Goal: Task Accomplishment & Management: Use online tool/utility

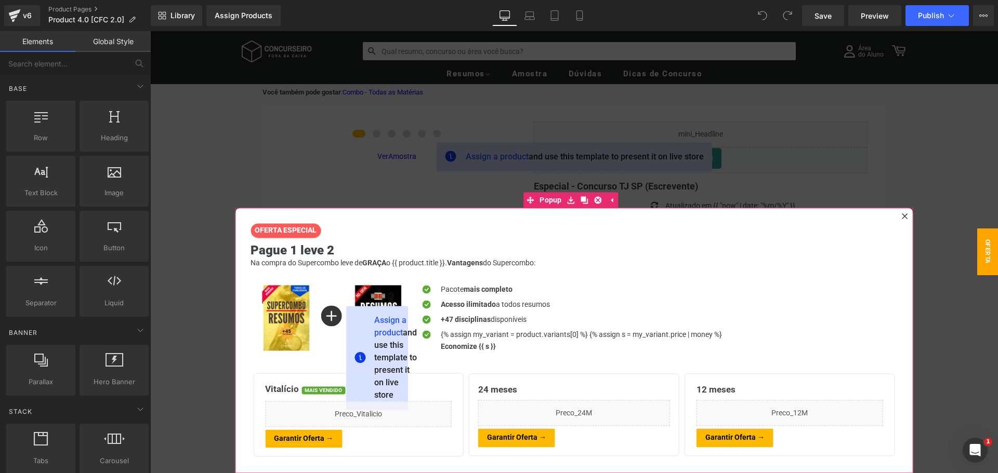
click at [901, 216] on icon at bounding box center [904, 216] width 6 height 6
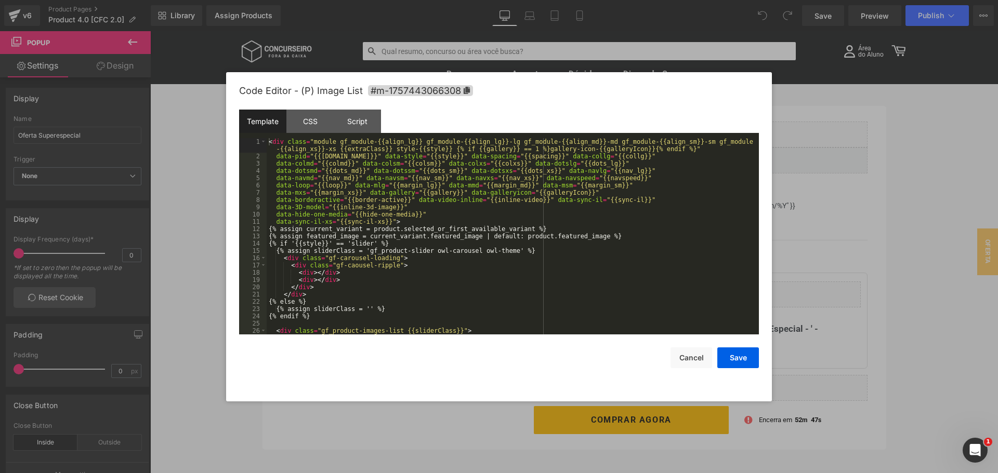
click at [388, 0] on div "You are previewing how the will restyle your page. You can not edit Elements in…" at bounding box center [499, 0] width 998 height 0
click at [336, 184] on div "< div class = "module gf_module-{{align_lg}} gf_module-{{align_lg}}-lg gf_modul…" at bounding box center [511, 247] width 488 height 218
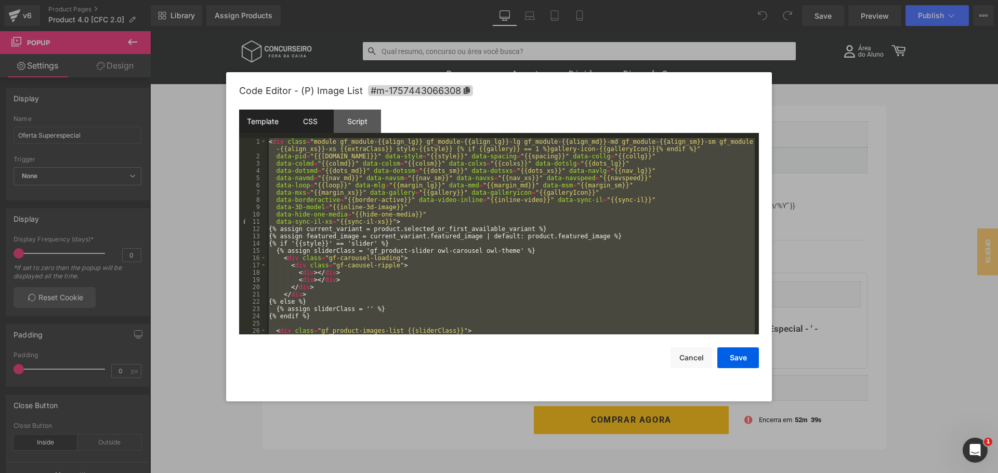
click at [320, 121] on div "CSS" at bounding box center [309, 121] width 47 height 23
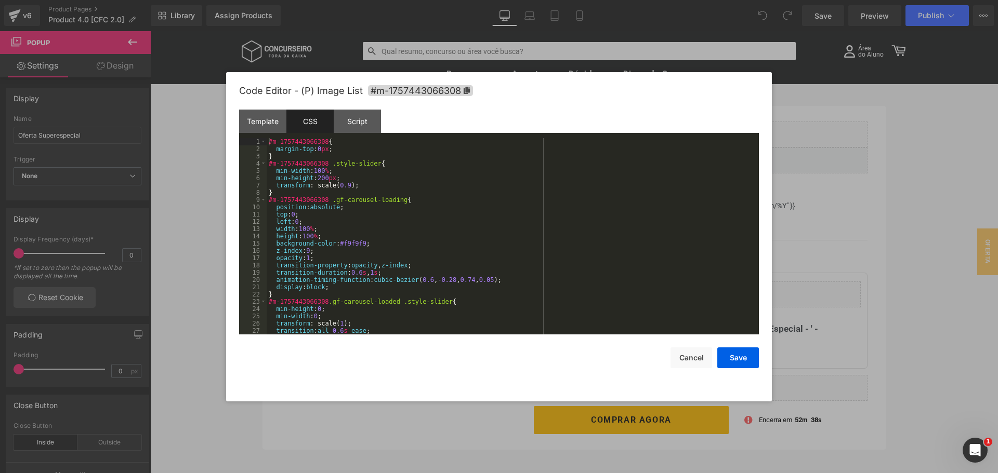
click at [327, 207] on div "#m-1757443066308 { margin-top : 0 px ; } #m-1757443066308 .style-slider { min-w…" at bounding box center [511, 243] width 488 height 211
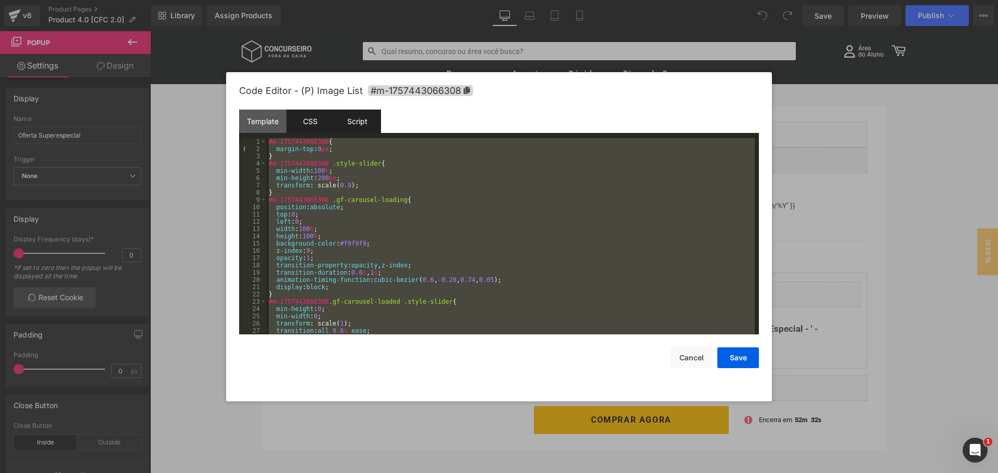
click at [374, 119] on div "Script" at bounding box center [357, 121] width 47 height 23
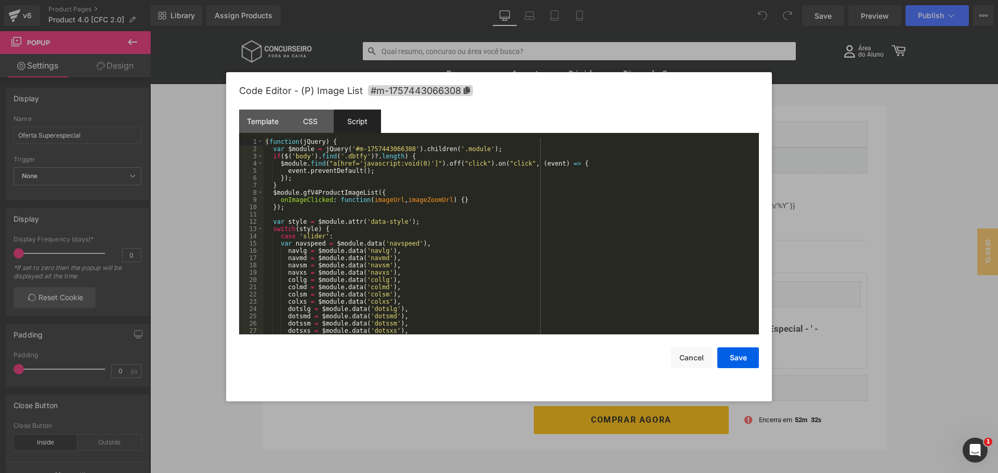
click at [366, 183] on div "( function ( jQuery ) { var $module = jQuery ( '#m-1757443066308' ) . children …" at bounding box center [508, 243] width 491 height 211
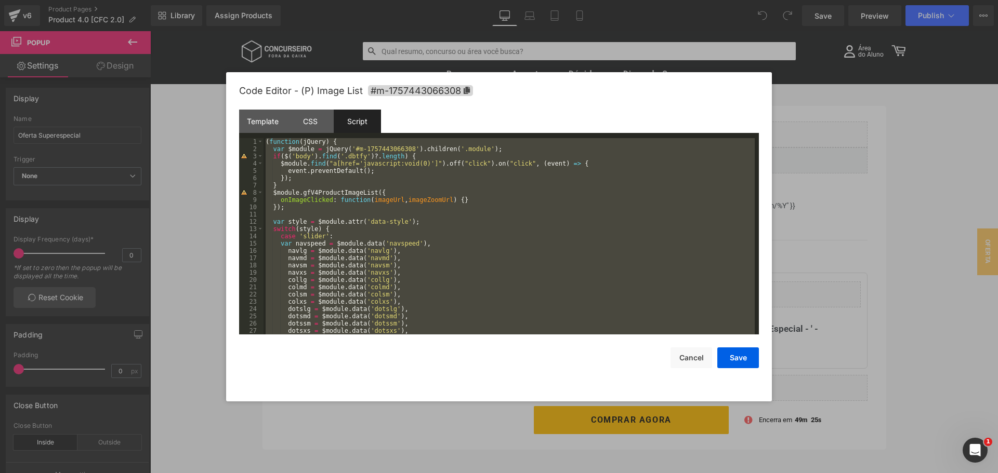
click at [342, 170] on div "( function ( jQuery ) { var $module = jQuery ( '#m-1757443066308' ) . children …" at bounding box center [508, 236] width 491 height 196
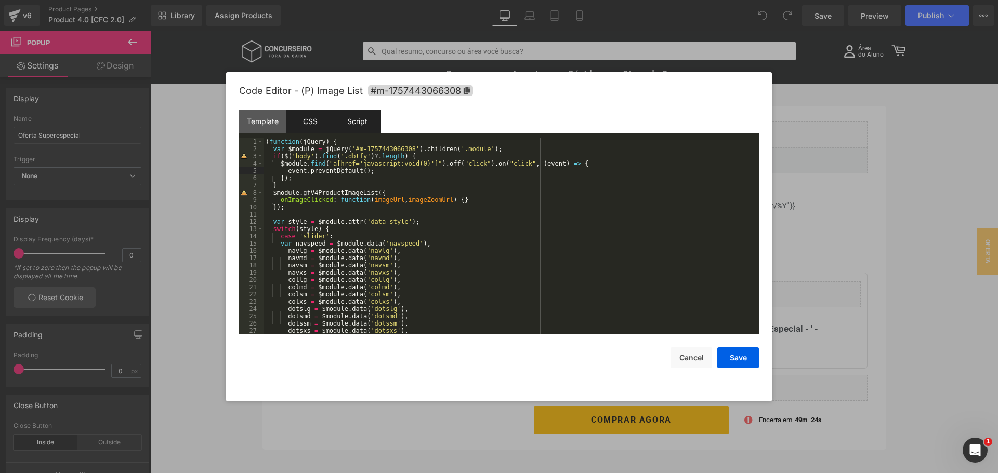
click at [306, 129] on div "CSS" at bounding box center [309, 121] width 47 height 23
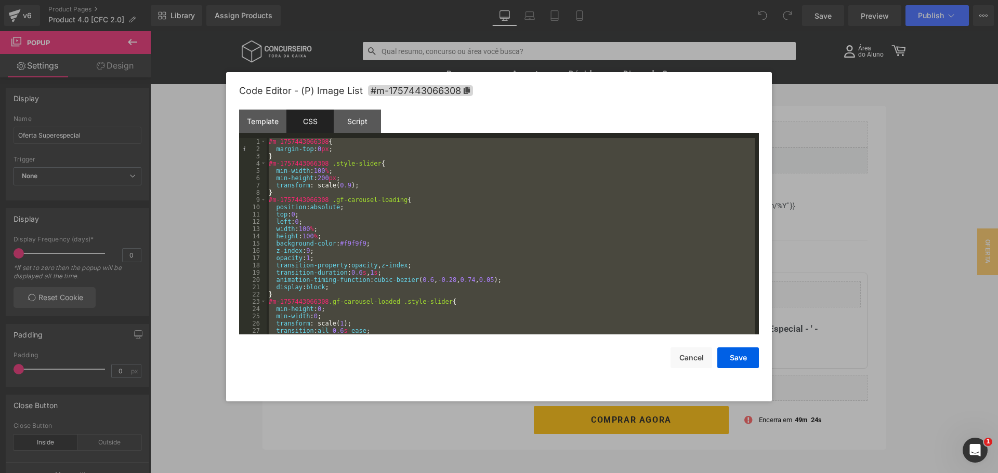
click at [323, 187] on div "#m-1757443066308 { margin-top : 0 px ; } #m-1757443066308 .style-slider { min-w…" at bounding box center [511, 236] width 488 height 196
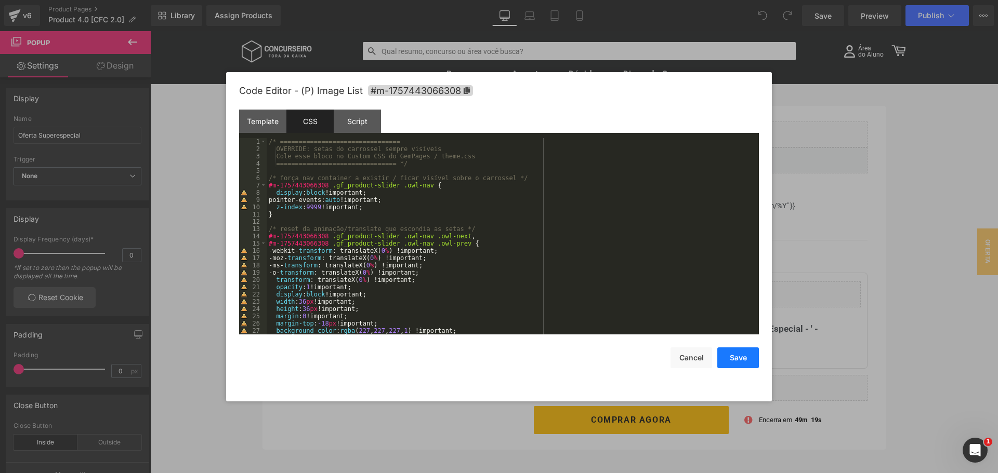
click at [743, 357] on button "Save" at bounding box center [738, 358] width 42 height 21
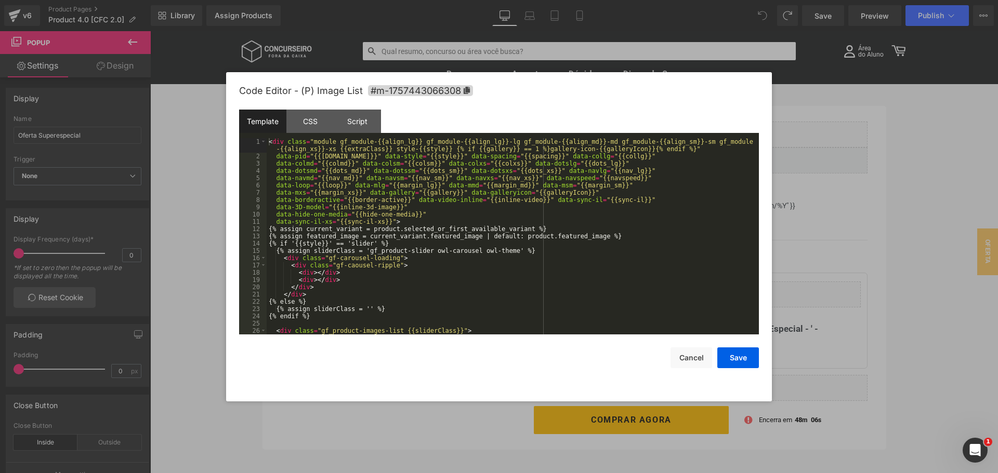
click at [395, 0] on div "You are previewing how the will restyle your page. You can not edit Elements in…" at bounding box center [499, 0] width 998 height 0
click at [311, 123] on div "CSS" at bounding box center [309, 121] width 47 height 23
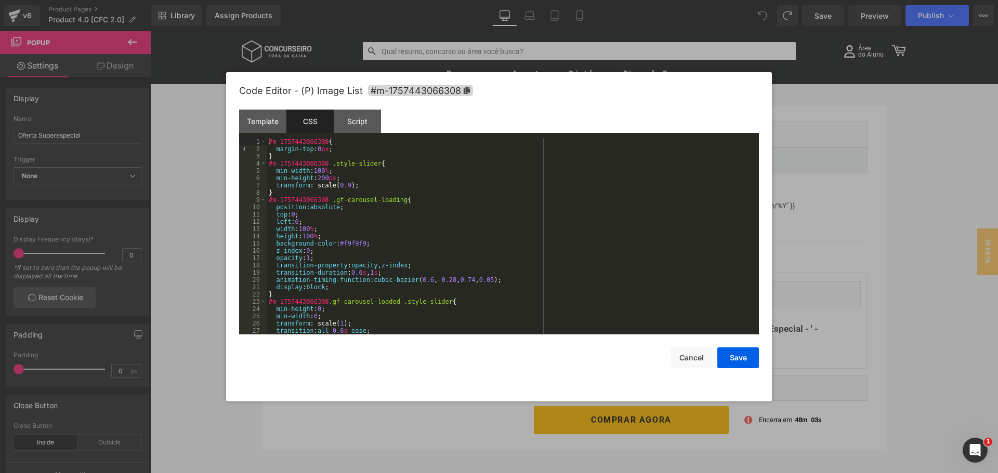
click at [602, 239] on div "#m-1757443066308 { margin-top : 0 px ; } #m-1757443066308 .style-slider { min-w…" at bounding box center [511, 243] width 488 height 211
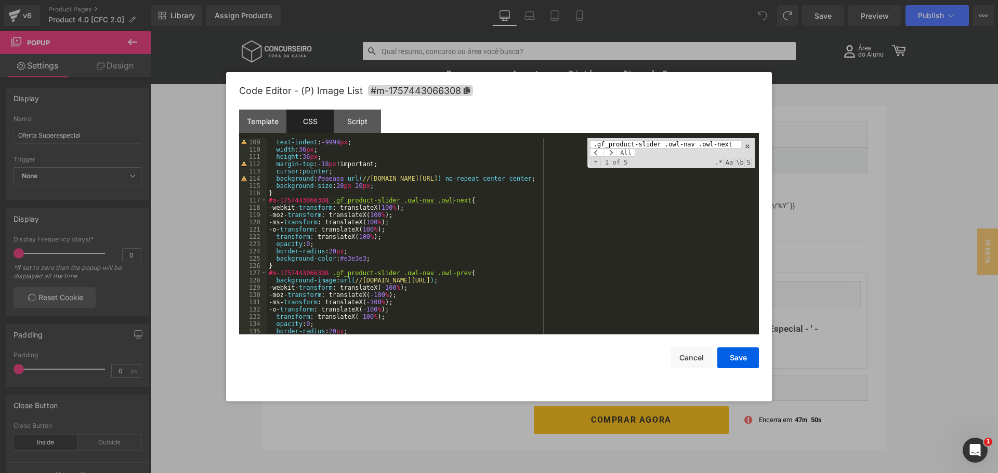
scroll to position [785, 0]
type input ".gf_product-slider .owl-nav .owl-next"
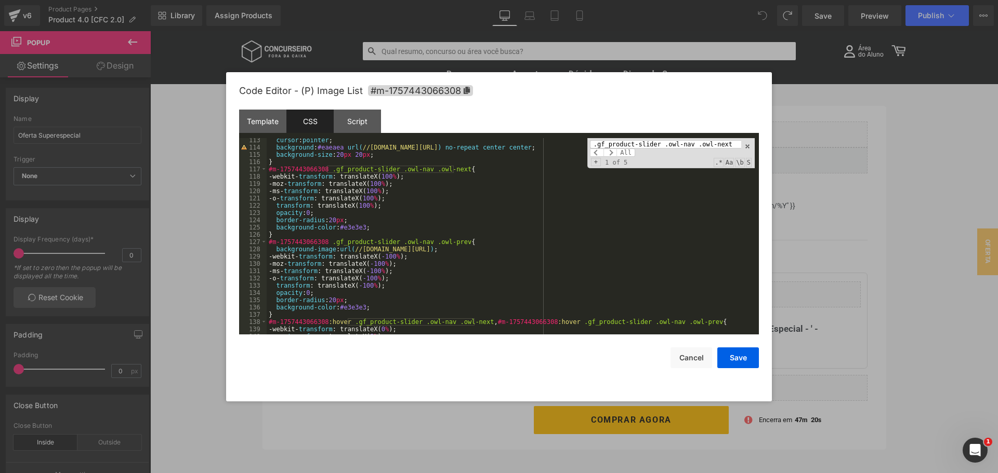
scroll to position [816, 0]
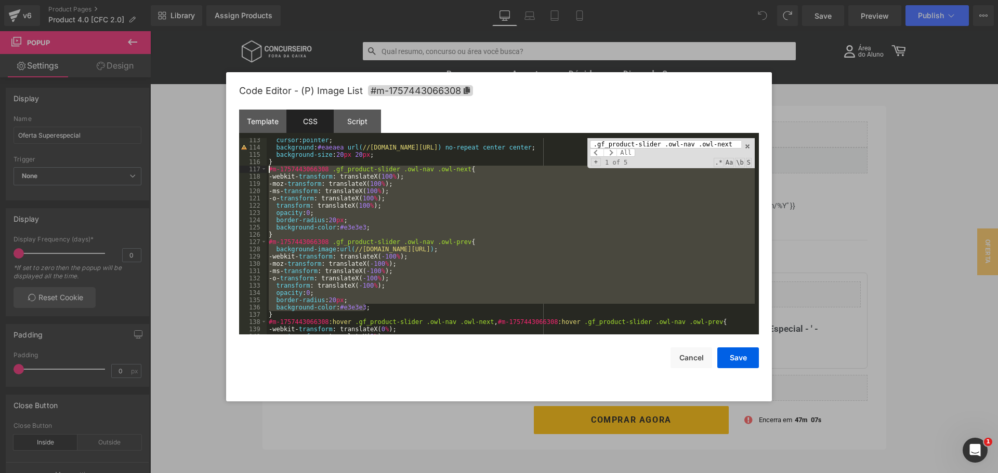
drag, startPoint x: 370, startPoint y: 308, endPoint x: 267, endPoint y: 171, distance: 170.6
click at [267, 171] on div "cursor : pointer ; background : #eaeaea url( //[DOMAIN_NAME][URL] ) no-repeat c…" at bounding box center [511, 242] width 488 height 211
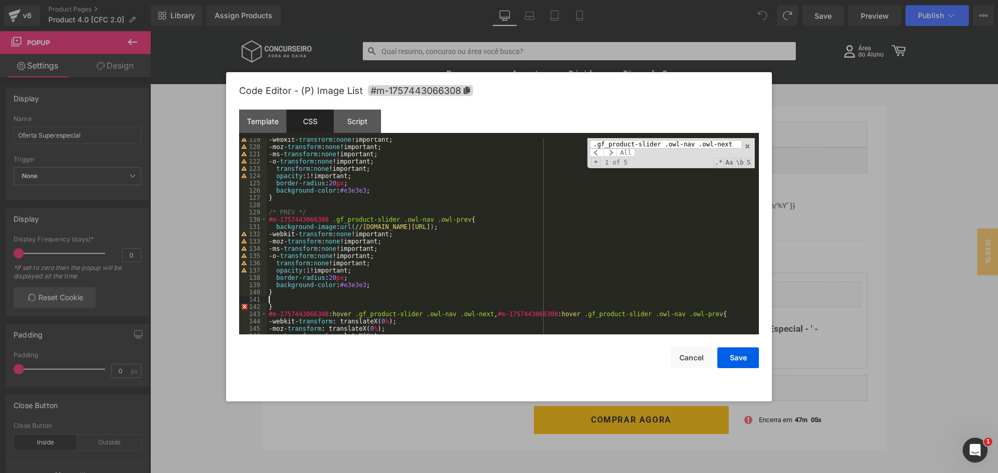
scroll to position [860, 0]
click at [499, 262] on div "-webkit- transform : none !important; -moz- transform : none !important; -ms- t…" at bounding box center [511, 241] width 488 height 211
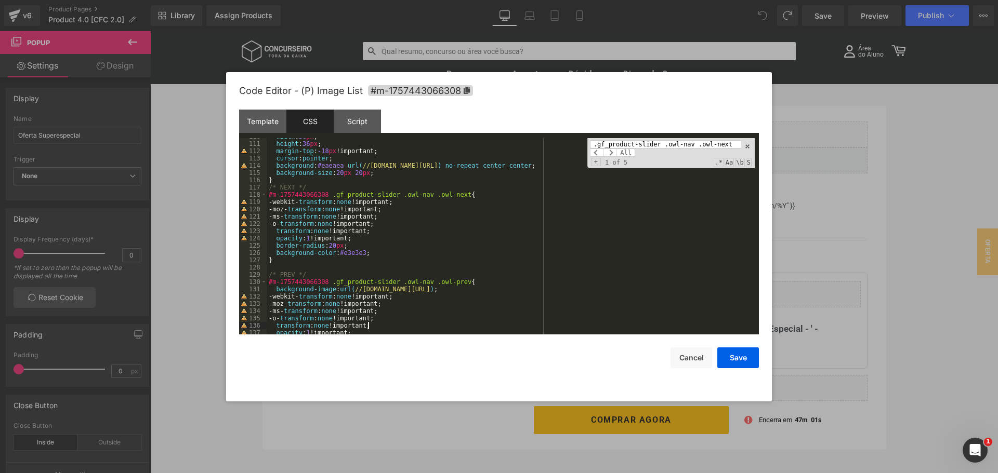
scroll to position [798, 0]
click at [499, 262] on div "width : 36 px ; height : 36 px ; margin-top : -18 px !important; cursor : point…" at bounding box center [511, 238] width 488 height 211
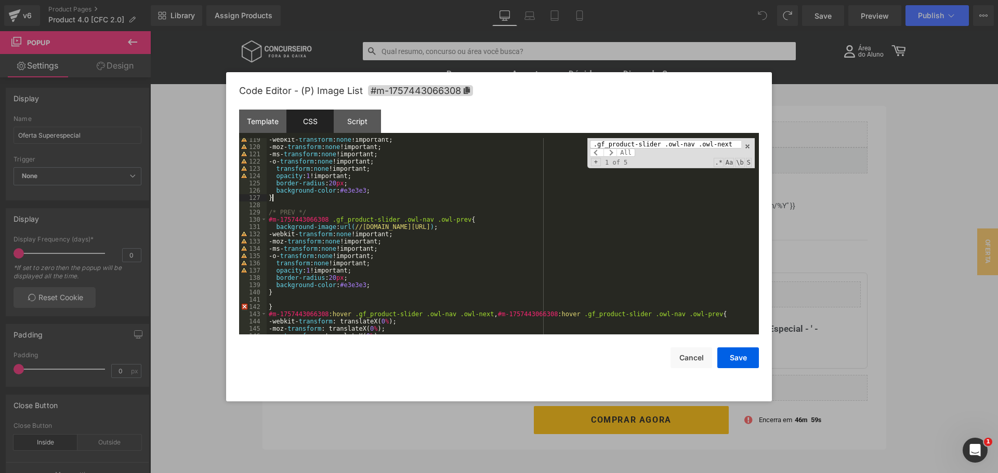
scroll to position [892, 0]
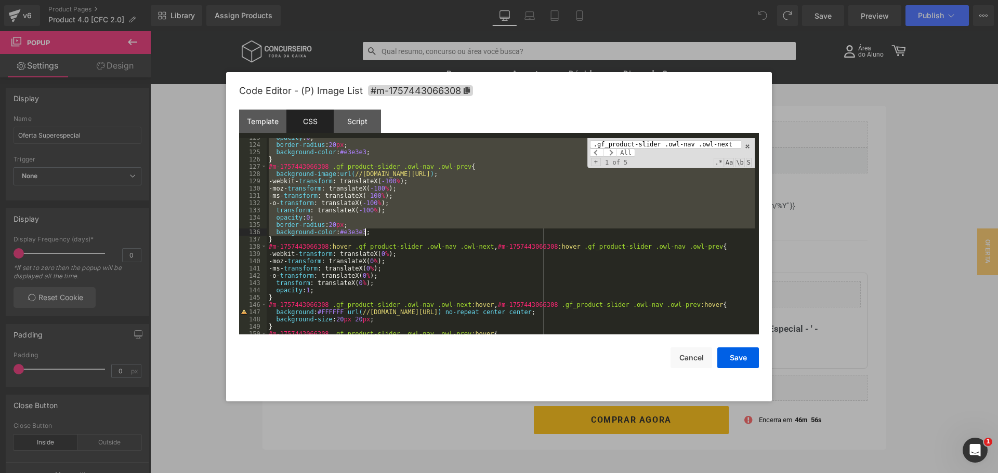
click at [285, 235] on div "opacity : 0 ; border-radius : 20 px ; background-color : #e3e3e3 ; } #m-1757443…" at bounding box center [511, 236] width 488 height 196
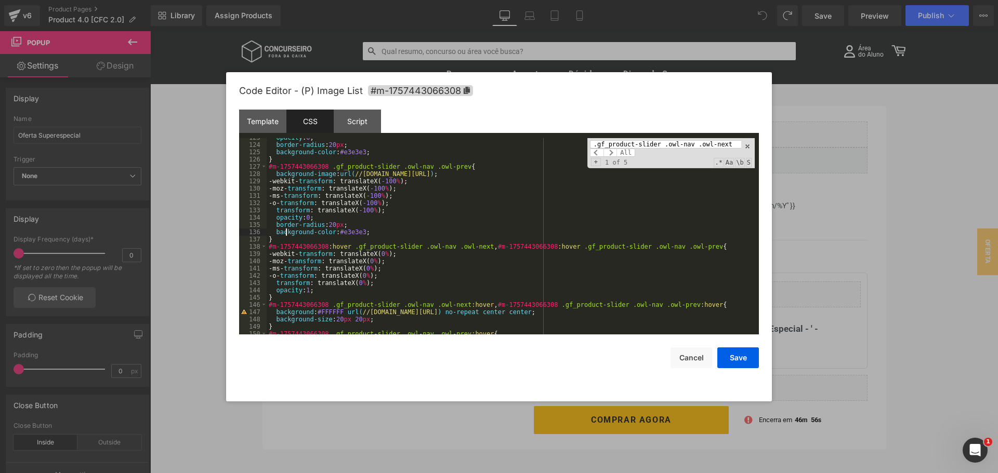
click at [269, 237] on div "opacity : 0 ; border-radius : 20 px ; background-color : #e3e3e3 ; } #m-1757443…" at bounding box center [511, 239] width 488 height 211
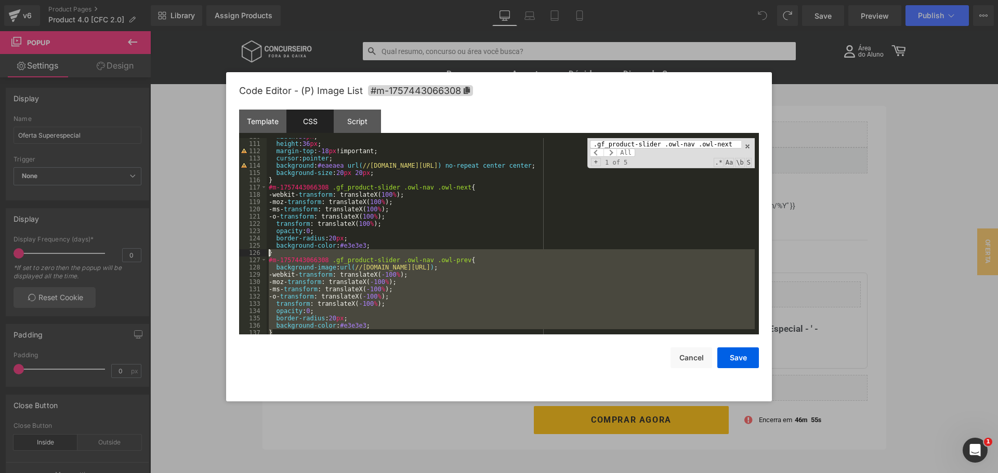
scroll to position [798, 0]
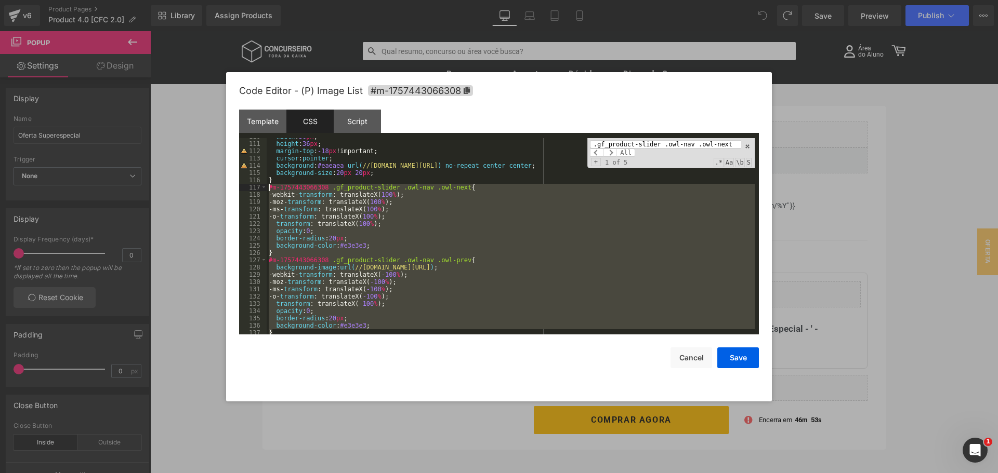
drag, startPoint x: 272, startPoint y: 239, endPoint x: 268, endPoint y: 190, distance: 49.5
click at [268, 190] on div "width : 36 px ; height : 36 px ; margin-top : -18 px !important; cursor : point…" at bounding box center [511, 238] width 488 height 211
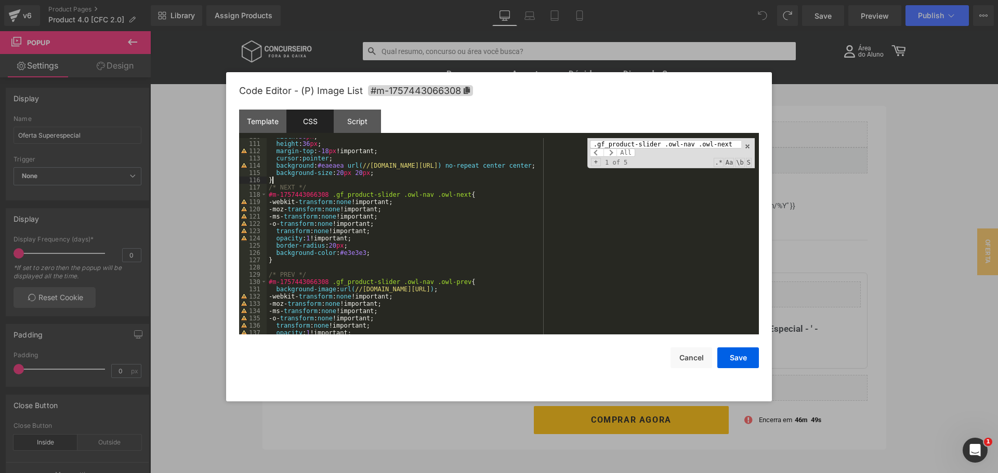
click at [280, 179] on div "width : 36 px ; height : 36 px ; margin-top : -18 px !important; cursor : point…" at bounding box center [511, 238] width 488 height 211
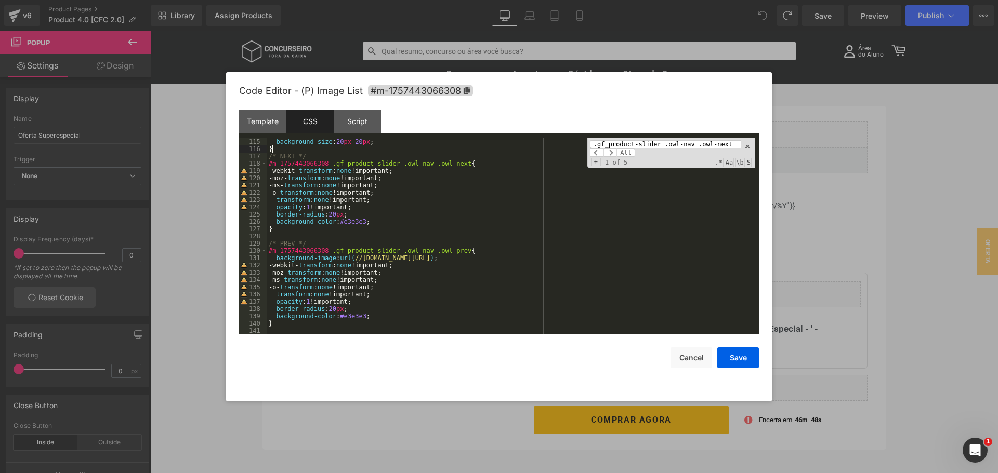
scroll to position [892, 0]
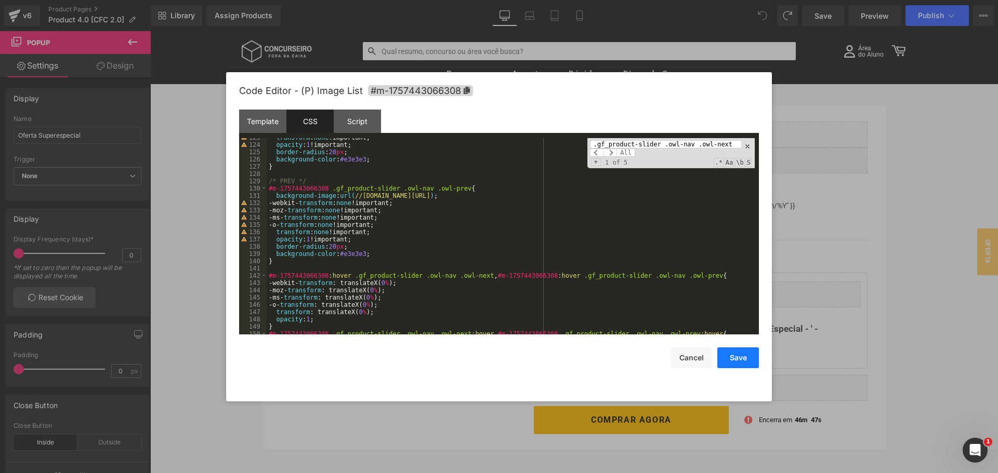
click at [741, 356] on button "Save" at bounding box center [738, 358] width 42 height 21
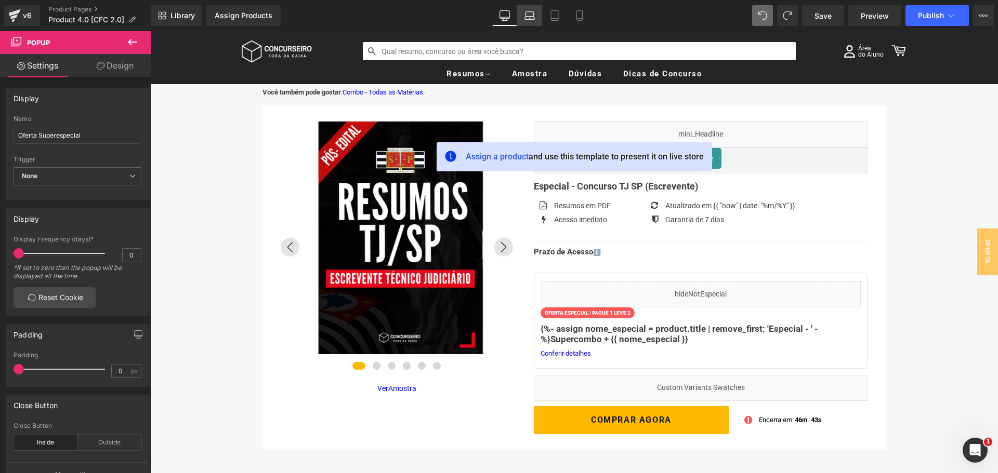
click at [528, 16] on icon at bounding box center [529, 15] width 10 height 10
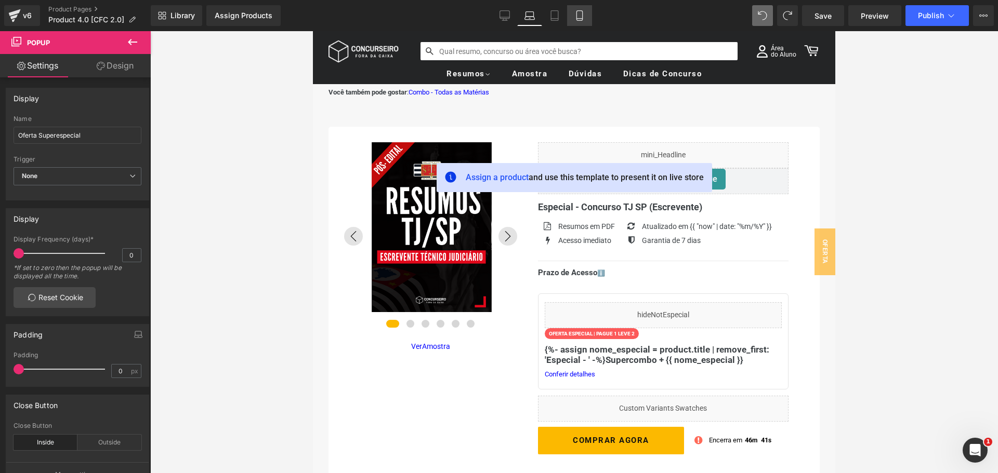
click at [581, 17] on icon at bounding box center [579, 15] width 10 height 10
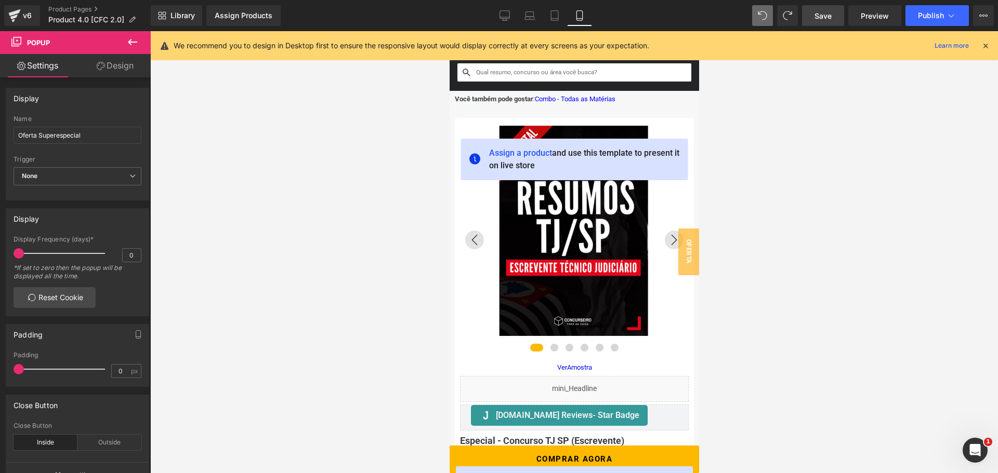
click at [829, 15] on span "Save" at bounding box center [822, 15] width 17 height 11
click at [867, 14] on span "Preview" at bounding box center [874, 15] width 28 height 11
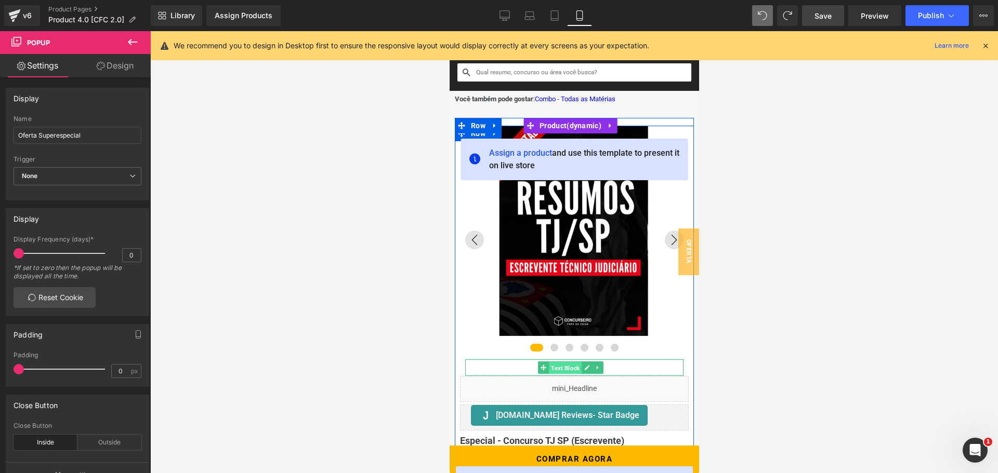
click at [568, 366] on span "Text Block" at bounding box center [564, 368] width 33 height 12
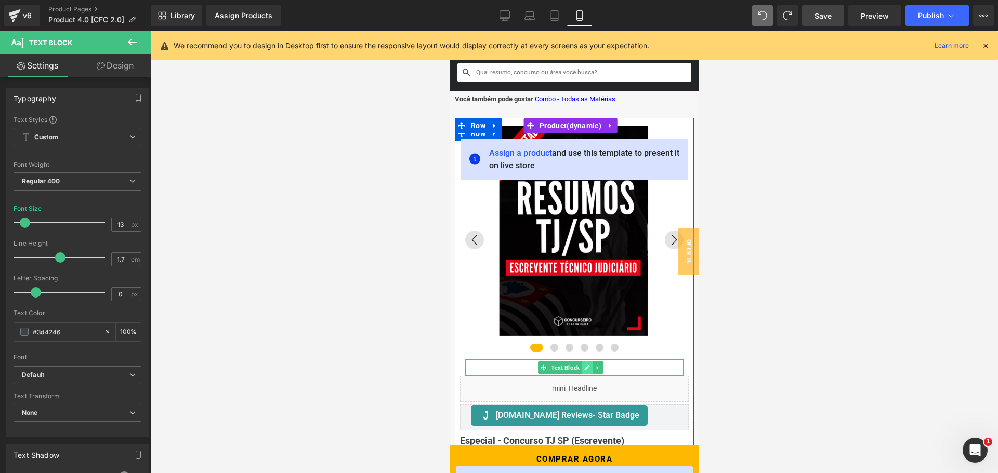
click at [585, 366] on icon at bounding box center [586, 368] width 6 height 6
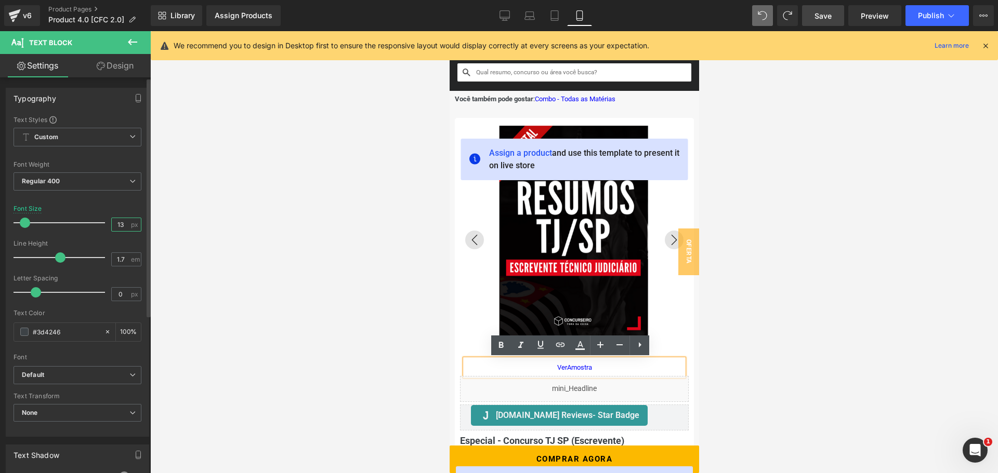
click at [121, 225] on input "13" at bounding box center [121, 224] width 18 height 13
type input "14"
click at [813, 92] on div at bounding box center [573, 252] width 847 height 442
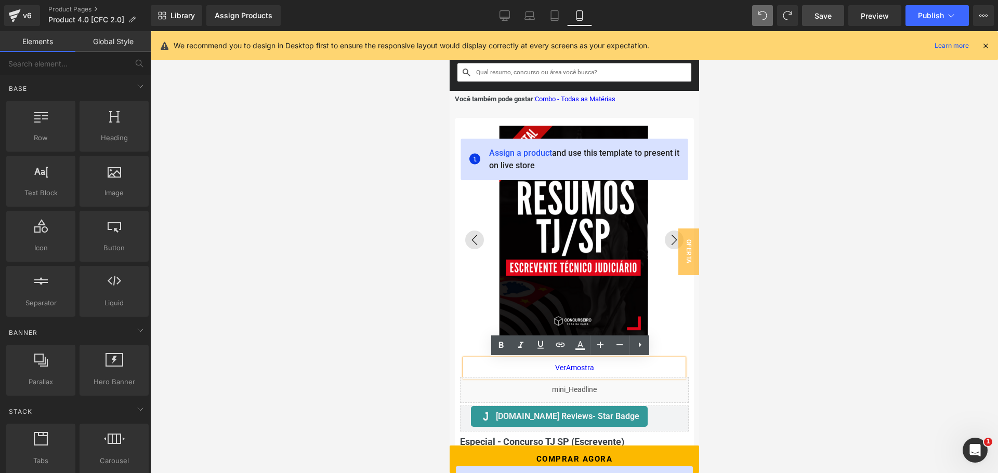
click at [816, 17] on span "Save" at bounding box center [822, 15] width 17 height 11
click at [825, 19] on span "Save" at bounding box center [822, 15] width 17 height 11
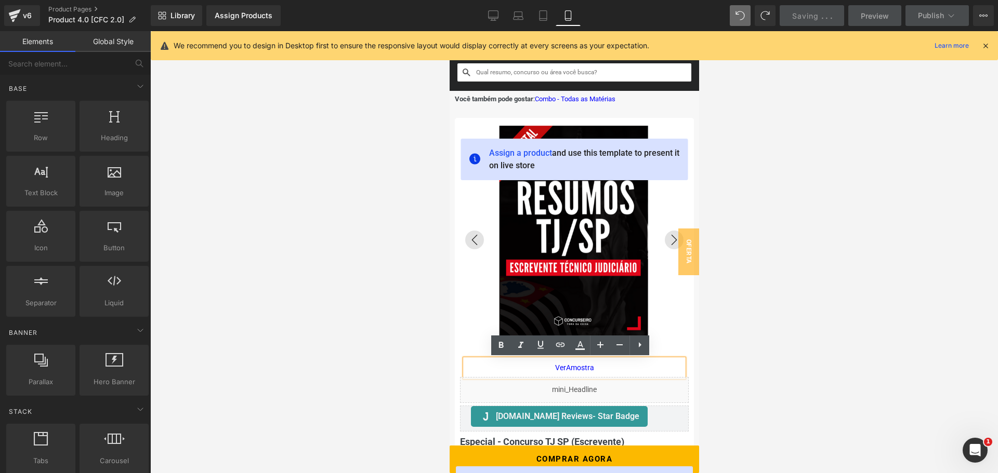
click at [986, 47] on icon at bounding box center [984, 45] width 9 height 9
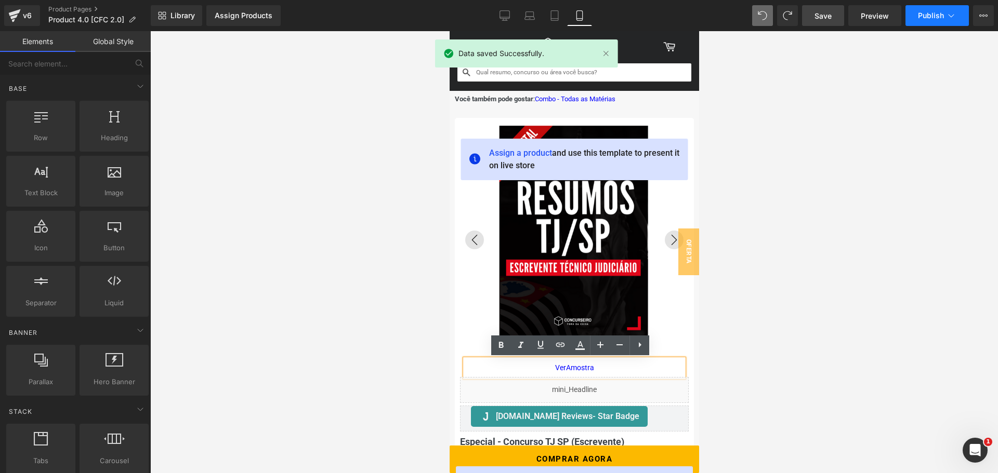
click at [951, 19] on icon at bounding box center [951, 15] width 10 height 10
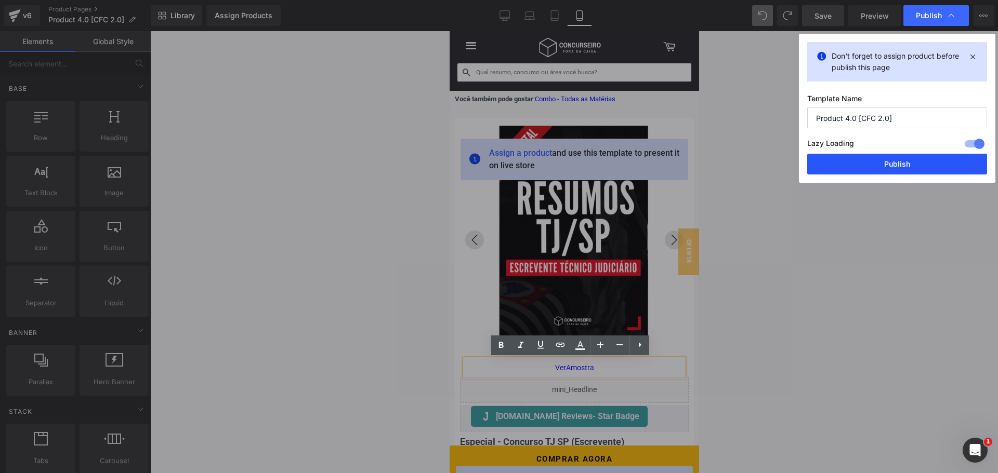
click at [870, 164] on button "Publish" at bounding box center [897, 164] width 180 height 21
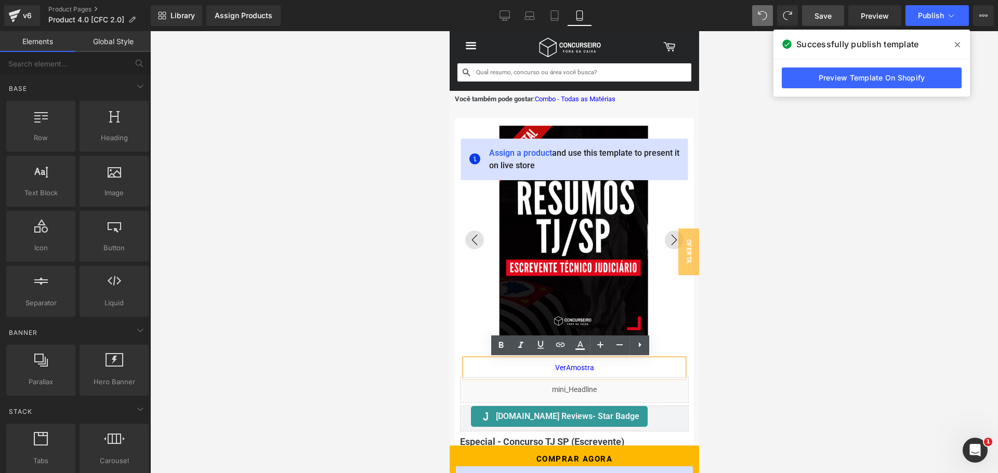
click at [852, 174] on div at bounding box center [573, 252] width 847 height 442
click at [28, 18] on div "v6" at bounding box center [27, 16] width 13 height 14
